Goal: Transaction & Acquisition: Purchase product/service

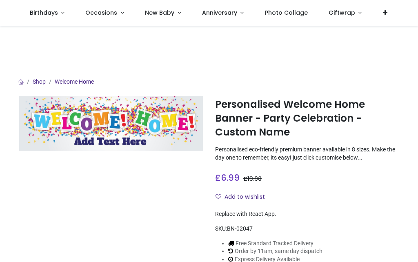
scroll to position [72, 0]
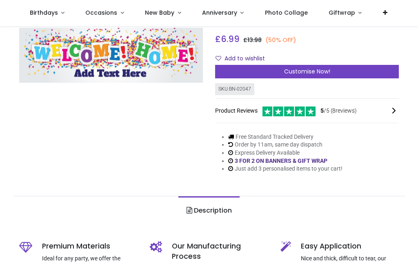
scroll to position [90, 0]
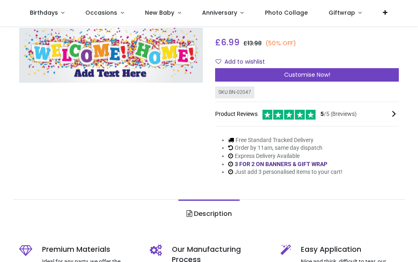
click at [305, 76] on span "Customise Now!" at bounding box center [307, 75] width 46 height 8
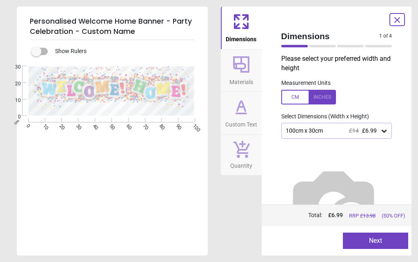
click at [94, 111] on textarea at bounding box center [110, 108] width 135 height 9
click at [385, 132] on icon at bounding box center [384, 131] width 8 height 8
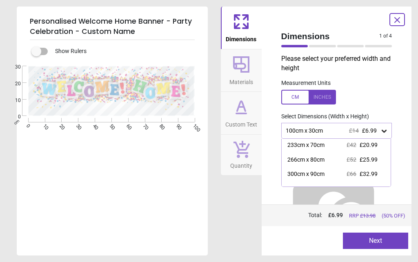
scroll to position [60, 0]
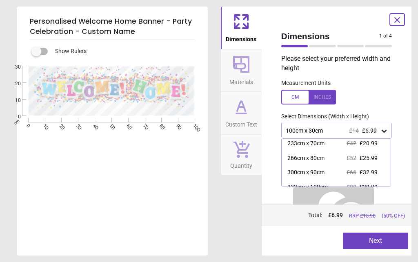
click at [325, 180] on div "333cm x 100cm £80 £39.99" at bounding box center [336, 187] width 109 height 15
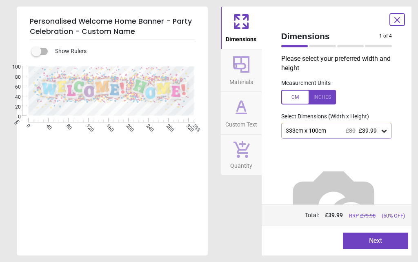
click at [327, 130] on div "333cm x 100cm £80 £39.99" at bounding box center [333, 130] width 96 height 7
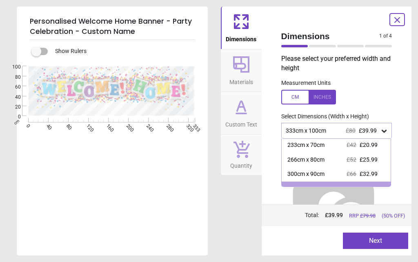
scroll to position [67, 0]
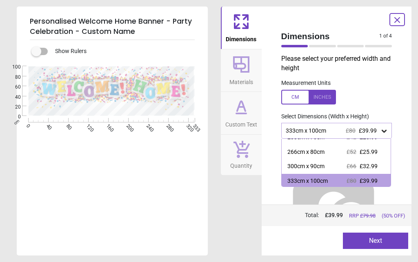
click at [314, 164] on div "300cm x 90cm" at bounding box center [305, 166] width 37 height 8
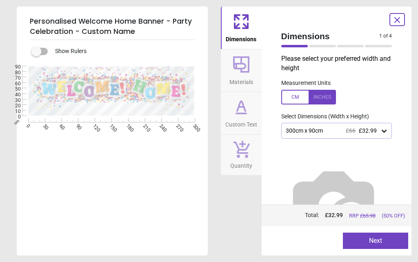
click at [346, 130] on span "£66" at bounding box center [351, 130] width 10 height 7
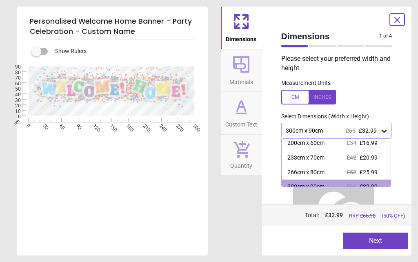
scroll to position [52, 0]
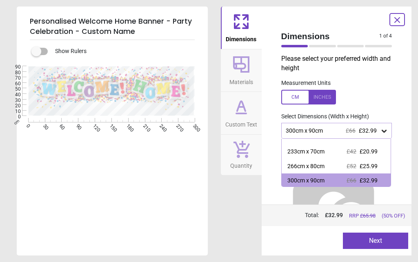
click at [313, 164] on div "266cm x 80cm" at bounding box center [305, 166] width 37 height 8
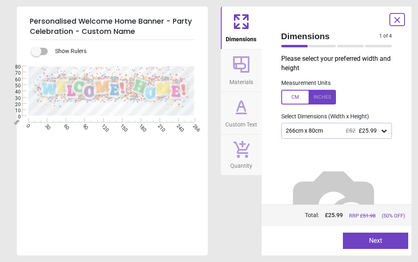
click at [240, 72] on icon at bounding box center [241, 65] width 20 height 20
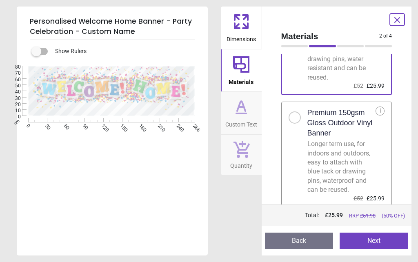
scroll to position [89, 0]
click at [298, 119] on div at bounding box center [295, 118] width 12 height 12
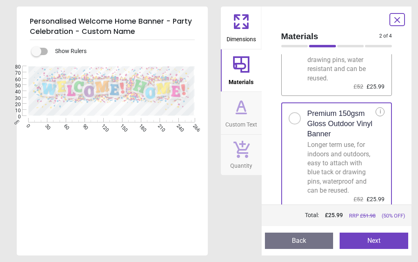
click at [246, 115] on icon at bounding box center [241, 107] width 20 height 20
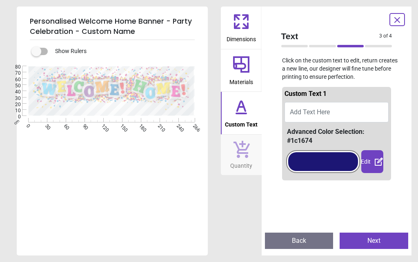
click at [315, 116] on button "Add Text Here" at bounding box center [337, 112] width 104 height 20
type textarea "******"
click at [373, 163] on div "Edit" at bounding box center [372, 161] width 22 height 23
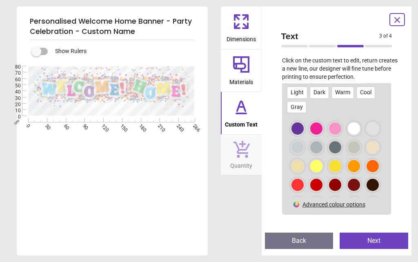
scroll to position [137, 0]
click at [304, 128] on div at bounding box center [297, 128] width 12 height 12
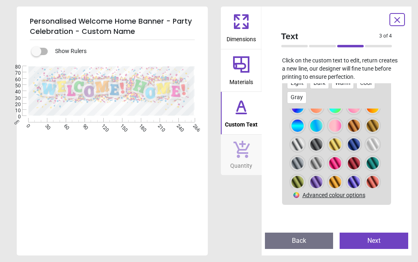
scroll to position [650, 0]
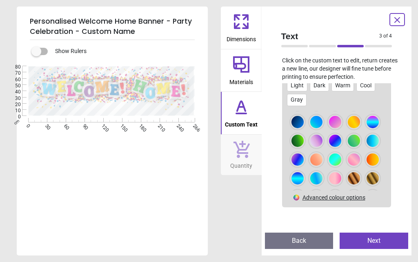
scroll to position [603, 0]
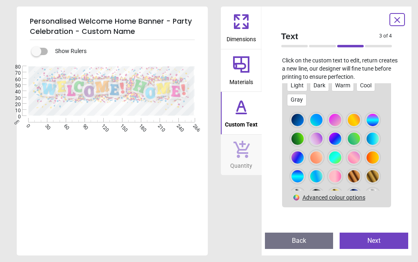
click at [160, 167] on div "e ******" at bounding box center [111, 197] width 189 height 262
click at [373, 240] on button "Next" at bounding box center [374, 241] width 69 height 16
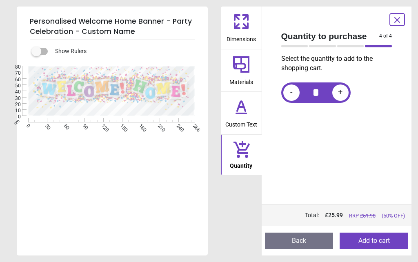
click at [234, 21] on icon at bounding box center [241, 22] width 20 height 20
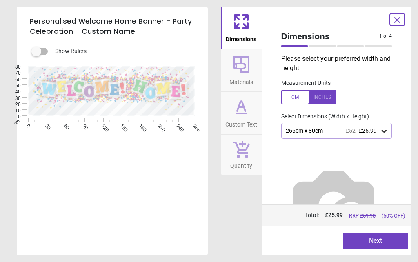
click at [376, 130] on span "£25.99" at bounding box center [368, 130] width 18 height 7
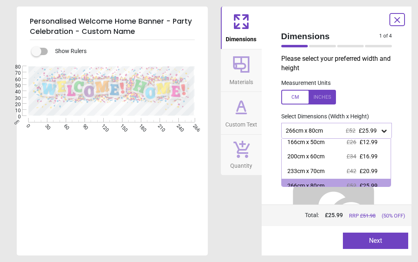
scroll to position [38, 0]
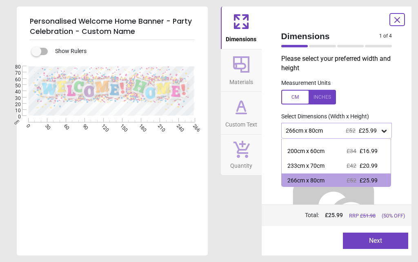
click at [377, 163] on span "£20.99" at bounding box center [369, 165] width 18 height 7
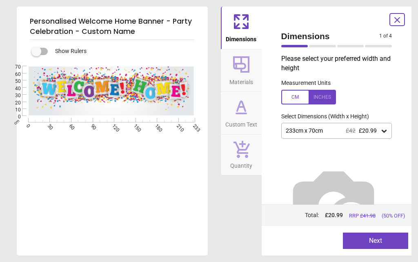
type textarea "******"
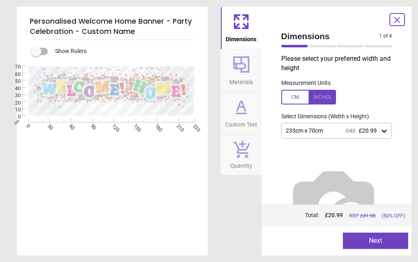
click at [249, 64] on icon at bounding box center [241, 65] width 20 height 20
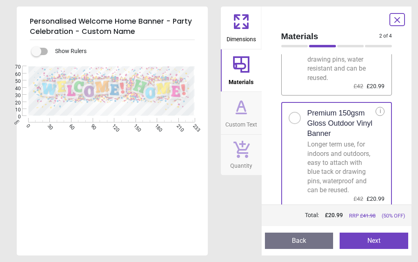
scroll to position [89, 0]
